Goal: Task Accomplishment & Management: Use online tool/utility

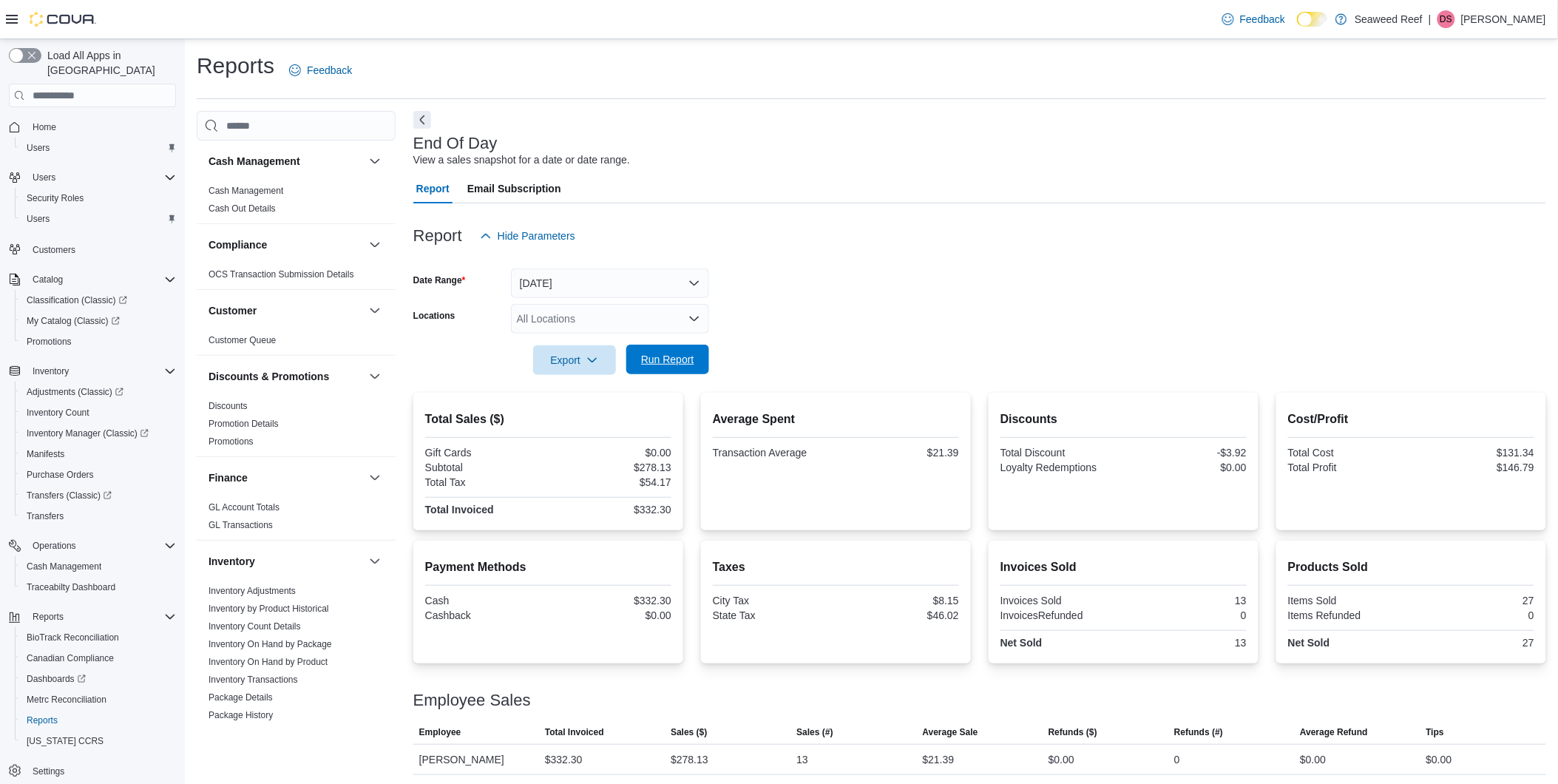
click at [677, 352] on span "Run Report" at bounding box center [668, 359] width 65 height 30
